Goal: Information Seeking & Learning: Learn about a topic

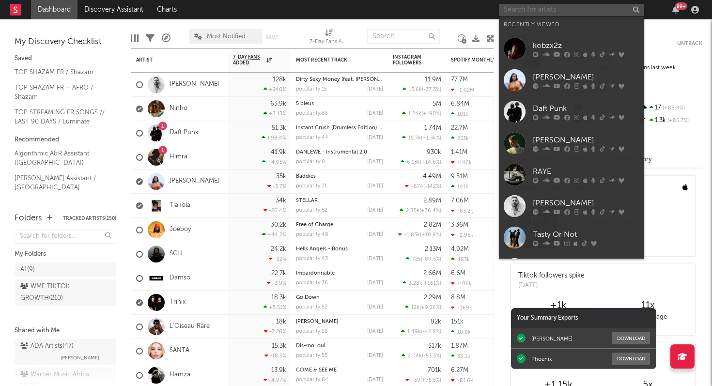
click at [519, 7] on input "text" at bounding box center [571, 10] width 145 height 12
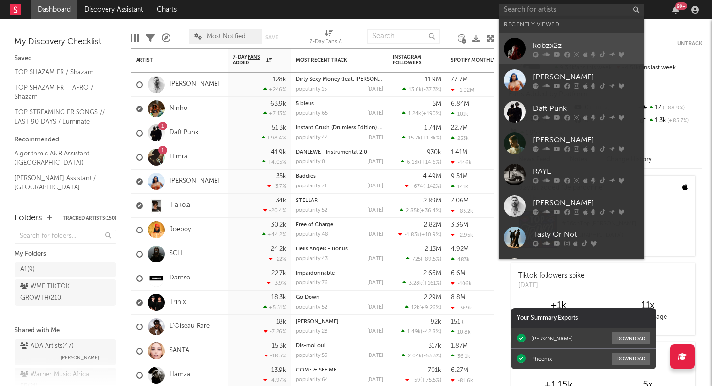
click at [535, 42] on div "kobzx2z" at bounding box center [586, 46] width 107 height 12
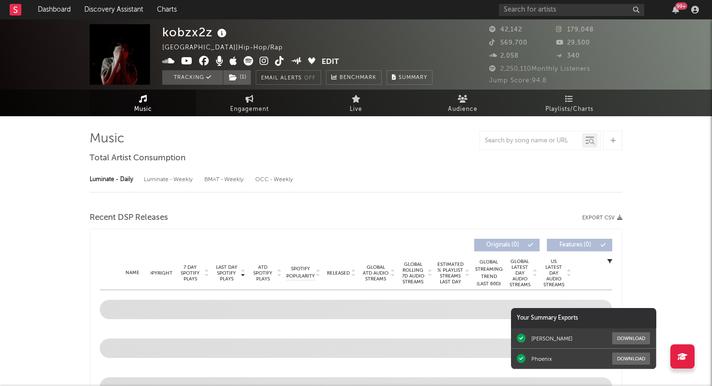
select select "6m"
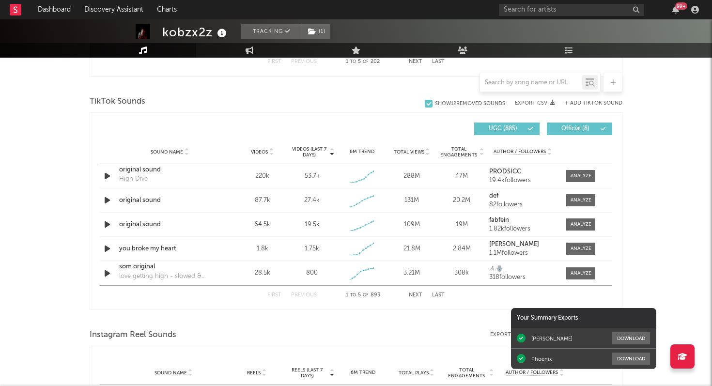
scroll to position [623, 0]
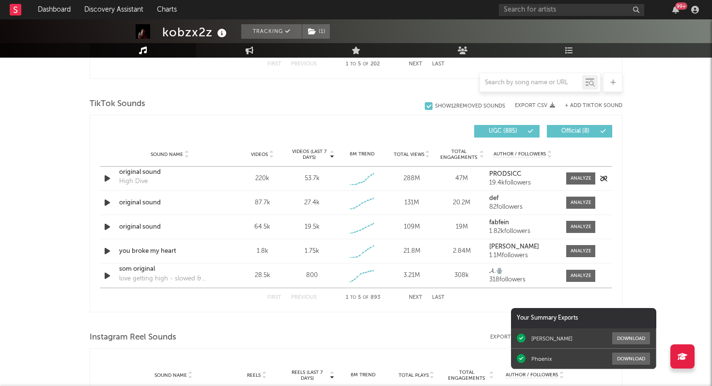
click at [106, 179] on icon "button" at bounding box center [107, 178] width 10 height 12
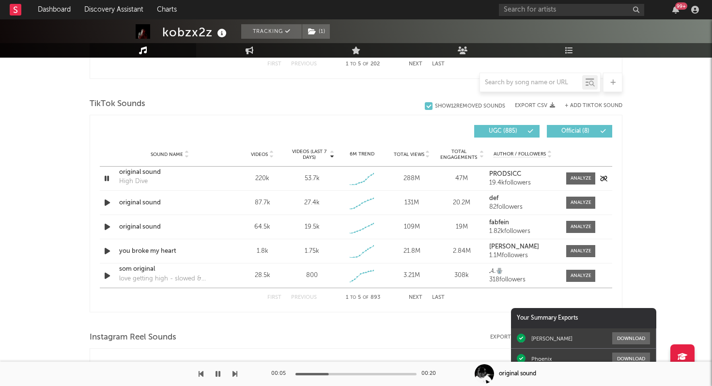
click at [106, 179] on icon "button" at bounding box center [106, 178] width 9 height 12
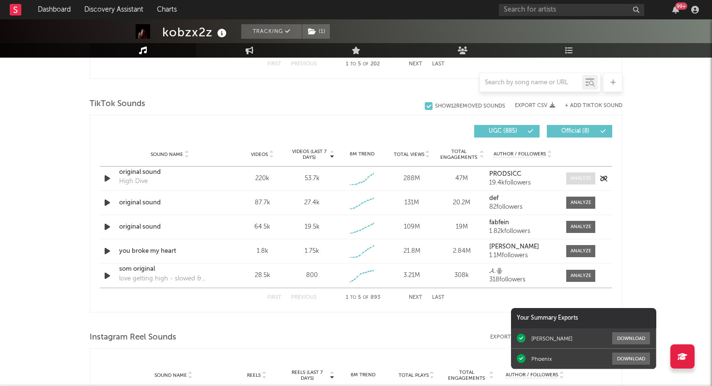
click at [581, 179] on div at bounding box center [580, 178] width 21 height 7
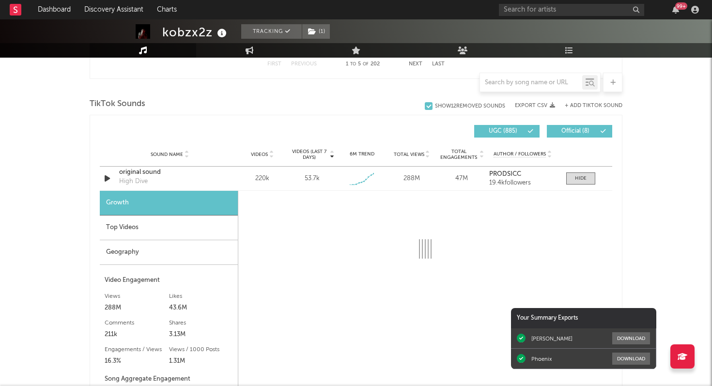
select select "1w"
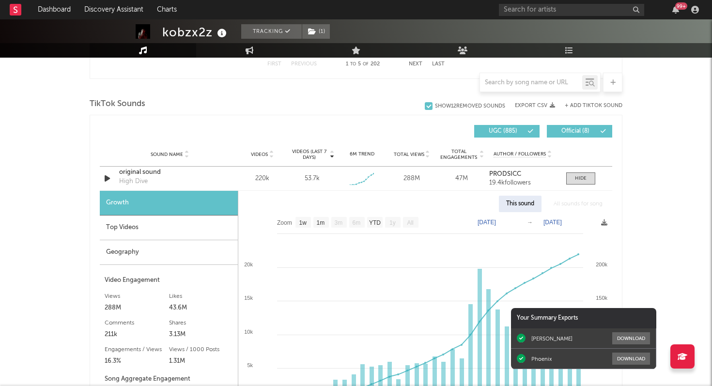
click at [197, 226] on div "Top Videos" at bounding box center [169, 228] width 138 height 25
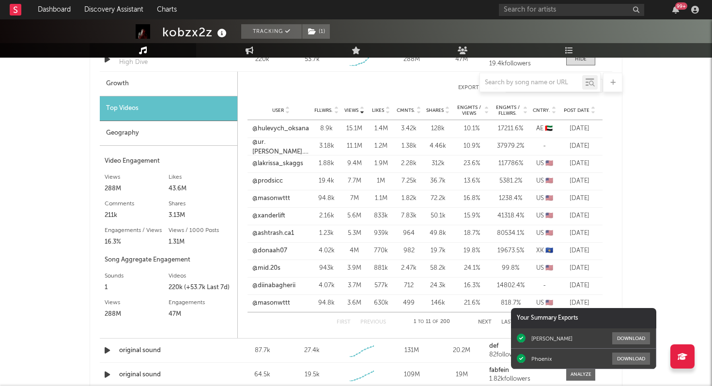
scroll to position [746, 0]
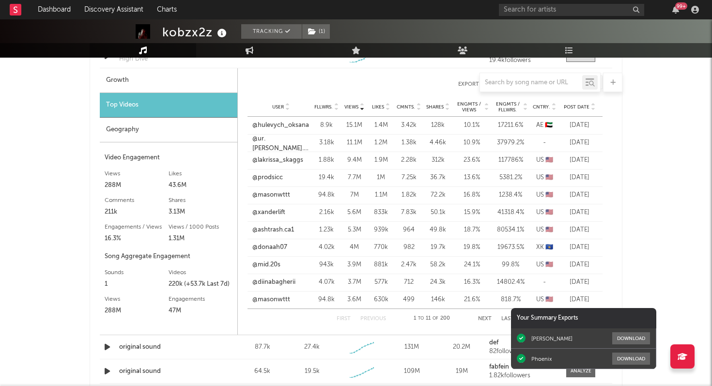
click at [574, 106] on span "Post Date" at bounding box center [577, 107] width 26 height 6
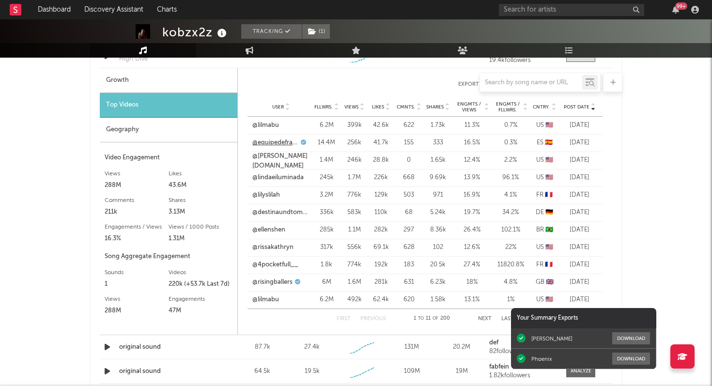
click at [278, 142] on link "@equipedefrance" at bounding box center [275, 143] width 46 height 10
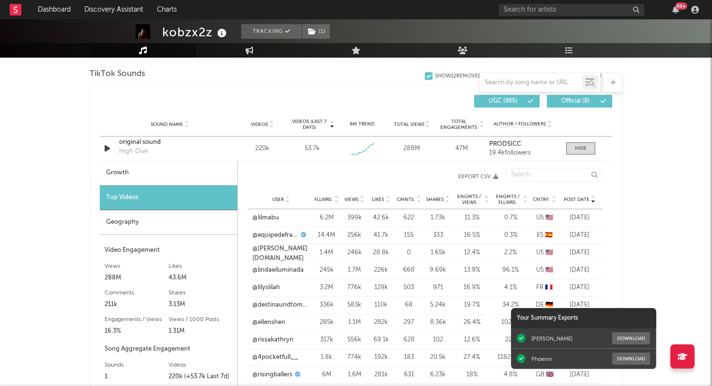
scroll to position [652, 0]
click at [271, 234] on link "@equipedefrance" at bounding box center [275, 236] width 46 height 10
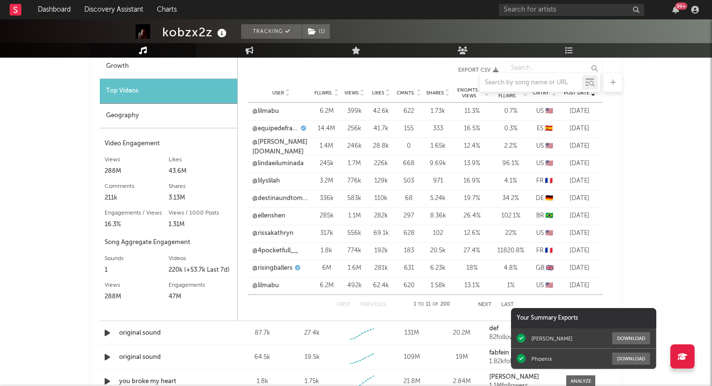
scroll to position [760, 0]
click at [274, 268] on link "@risingballers" at bounding box center [272, 268] width 40 height 10
click at [276, 216] on link "@ellenshen" at bounding box center [268, 216] width 33 height 10
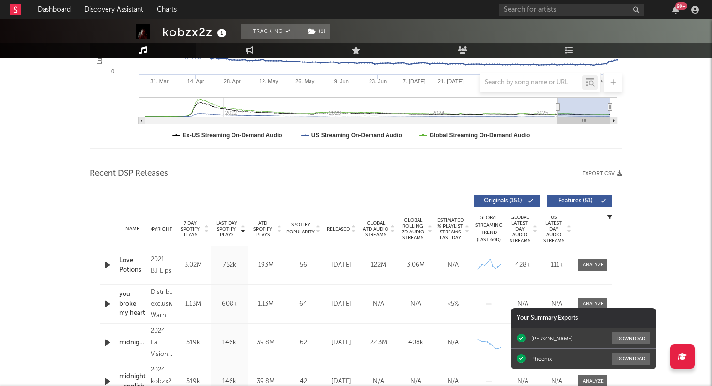
scroll to position [0, 0]
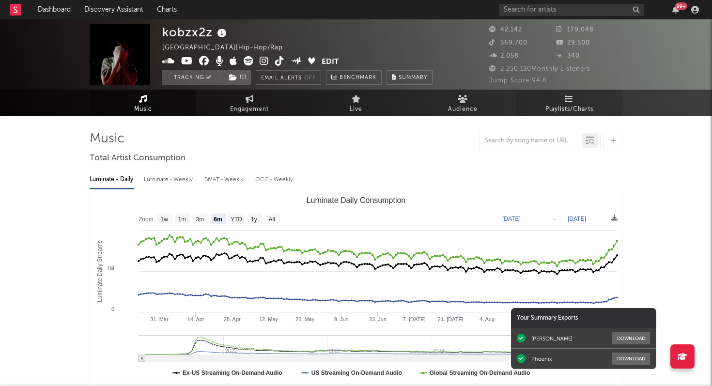
click at [570, 101] on icon at bounding box center [569, 99] width 8 height 8
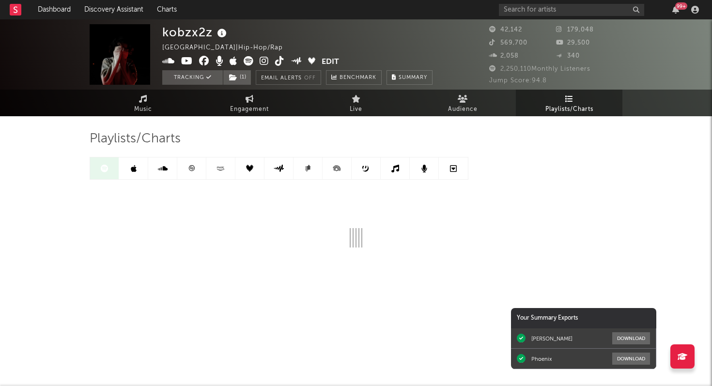
click at [193, 168] on icon at bounding box center [192, 168] width 6 height 6
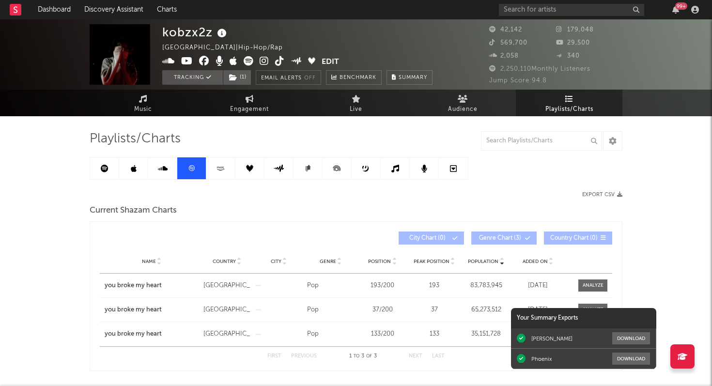
click at [104, 169] on icon at bounding box center [105, 169] width 8 height 8
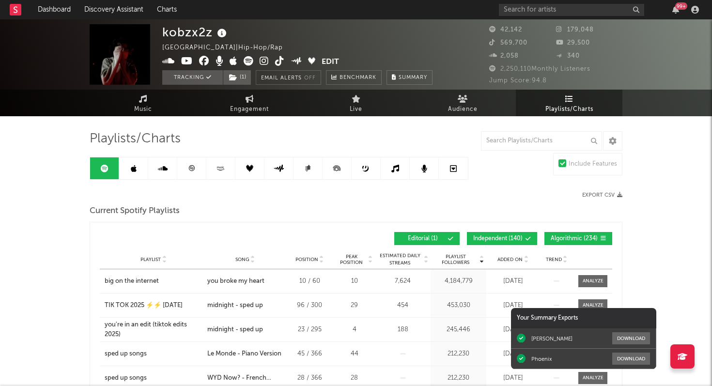
click at [512, 261] on span "Added On" at bounding box center [509, 260] width 25 height 6
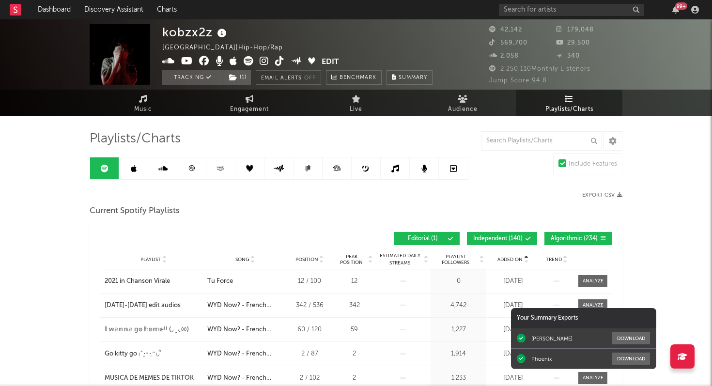
click at [512, 261] on span "Added On" at bounding box center [509, 260] width 25 height 6
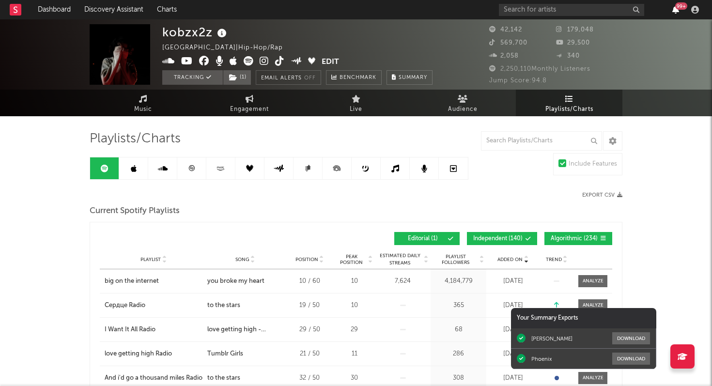
click at [675, 8] on icon "button" at bounding box center [675, 10] width 7 height 8
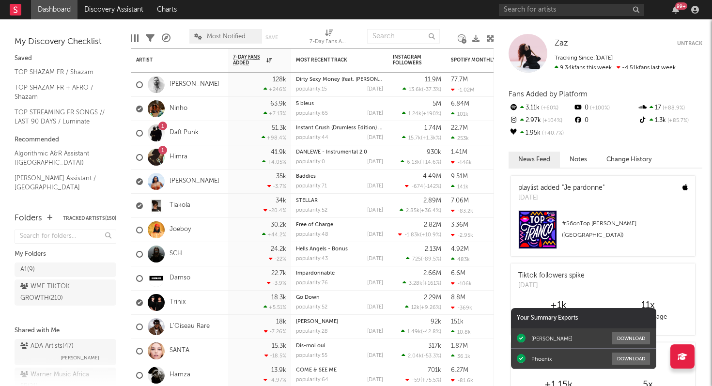
click at [677, 8] on div "99 +" at bounding box center [681, 5] width 12 height 7
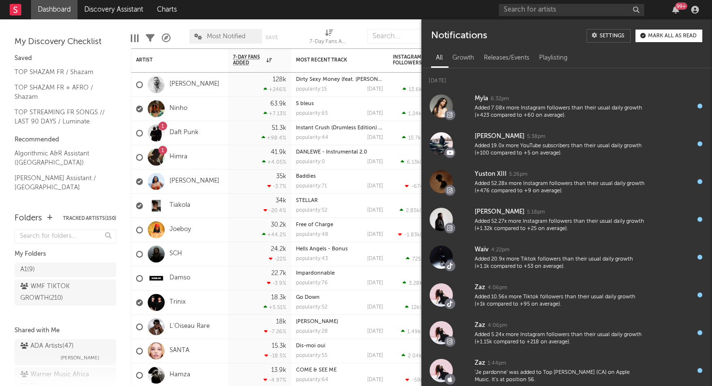
click at [260, 8] on nav "Dashboard Discovery Assistant Charts 99 +" at bounding box center [356, 9] width 712 height 19
